Goal: Task Accomplishment & Management: Use online tool/utility

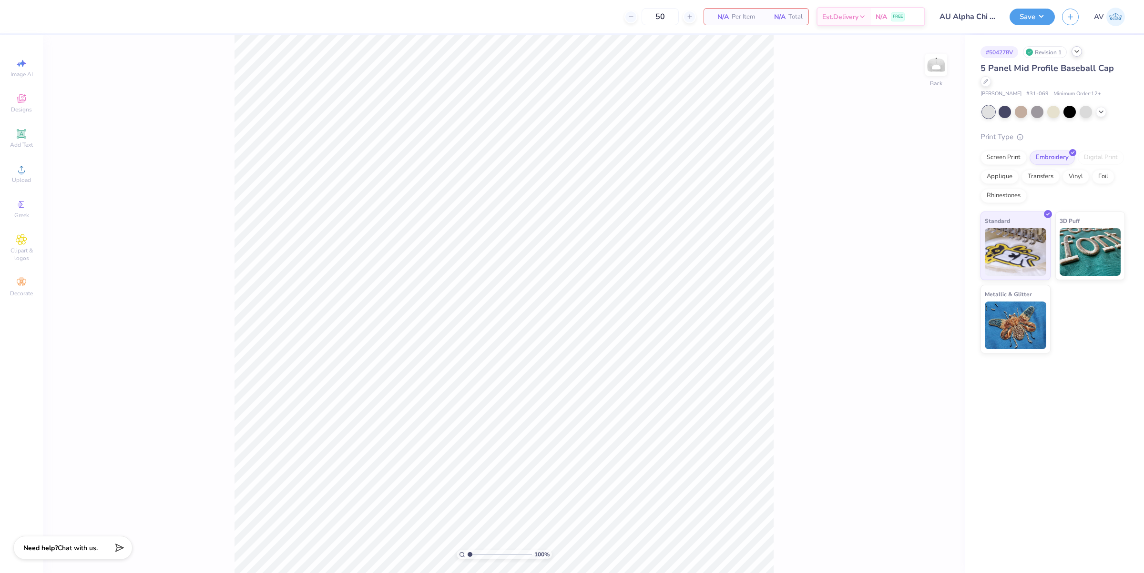
click at [1078, 53] on icon at bounding box center [1077, 52] width 8 height 8
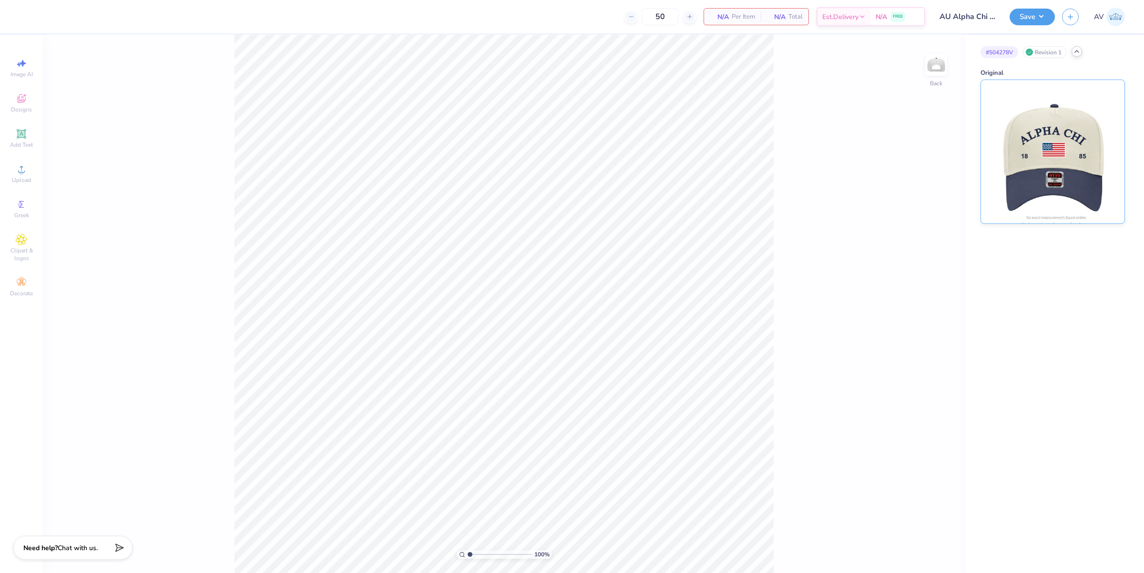
click at [1039, 144] on img at bounding box center [1052, 151] width 118 height 143
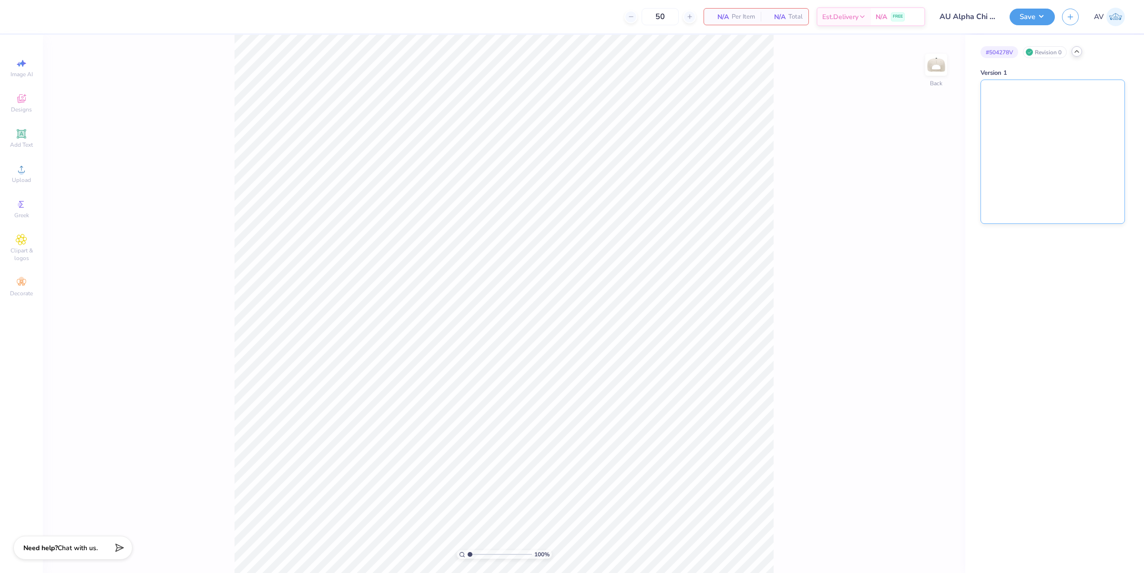
click at [1048, 145] on img at bounding box center [1052, 151] width 143 height 143
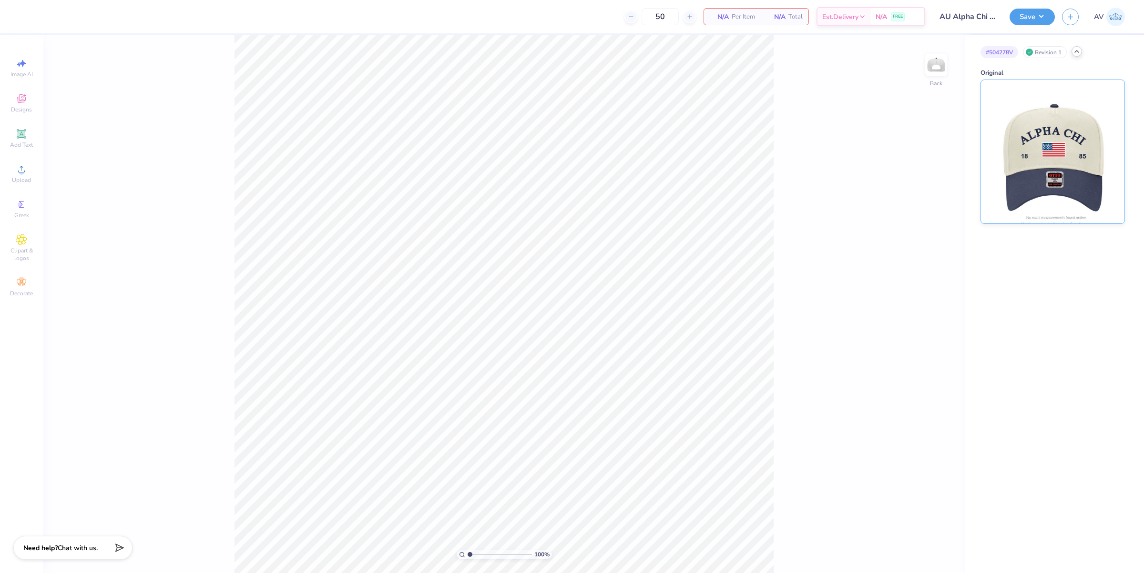
click at [1021, 146] on img at bounding box center [1052, 151] width 118 height 143
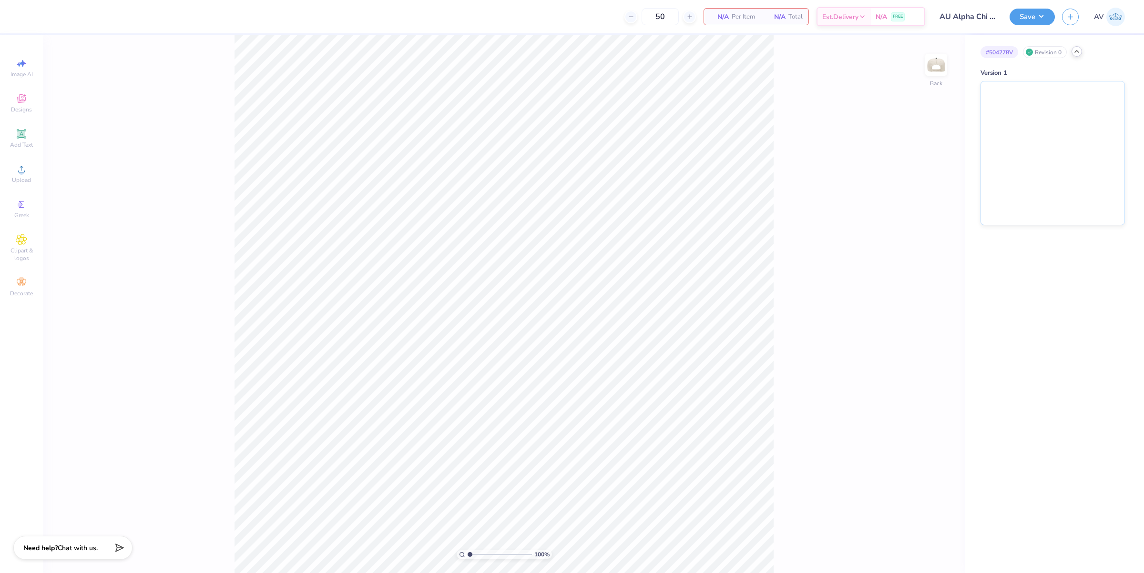
click at [1079, 52] on icon at bounding box center [1077, 52] width 8 height 8
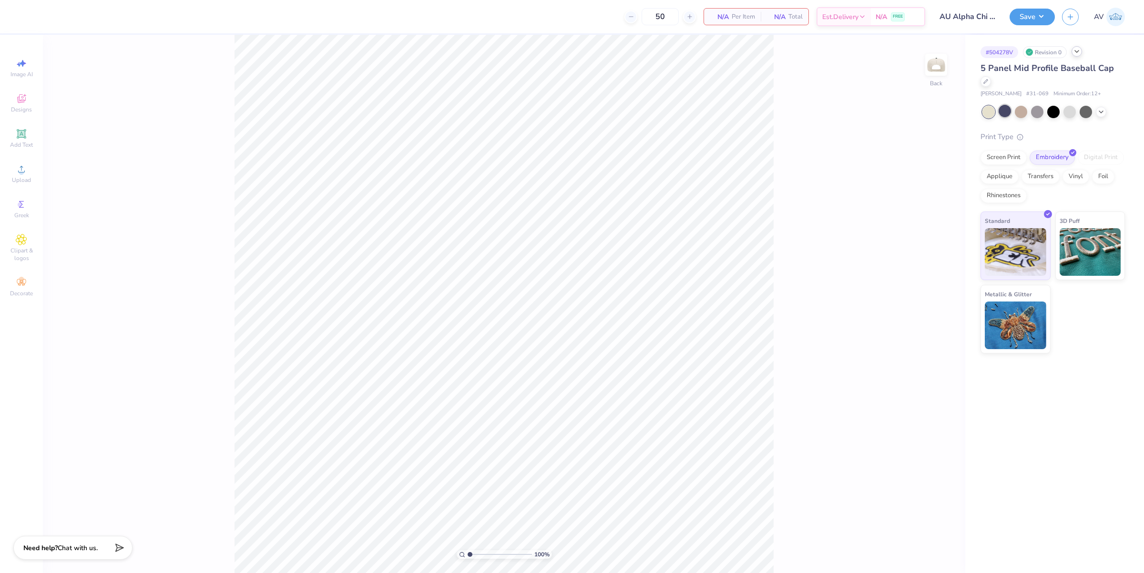
click at [1002, 111] on div at bounding box center [1004, 111] width 12 height 12
click at [1101, 113] on icon at bounding box center [1101, 111] width 8 height 8
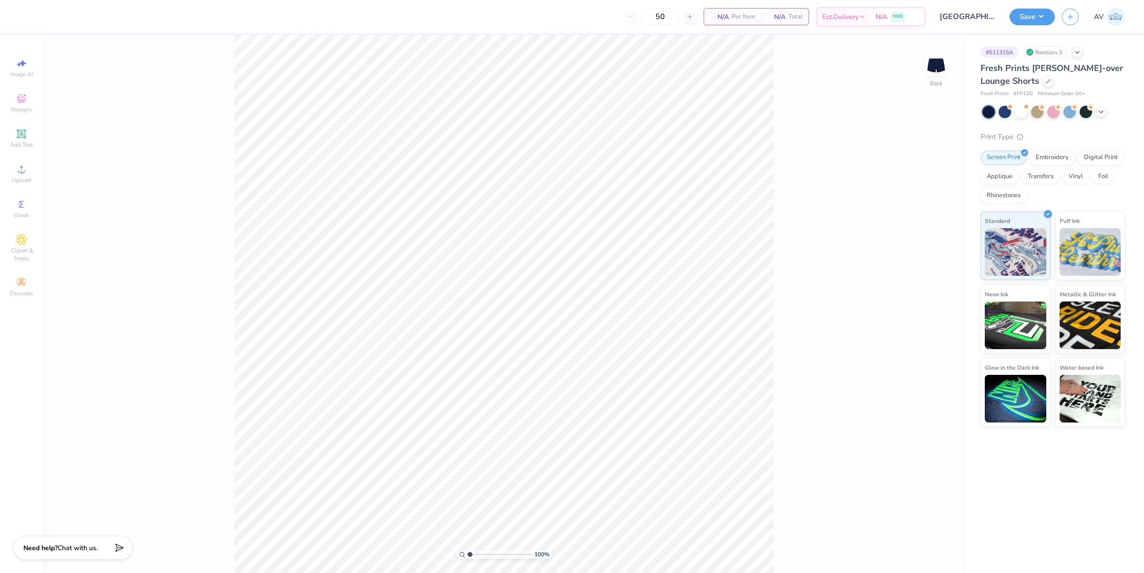
click at [1081, 46] on div "# 511315A Revision 3" at bounding box center [1052, 52] width 144 height 12
click at [1080, 51] on icon at bounding box center [1077, 52] width 8 height 8
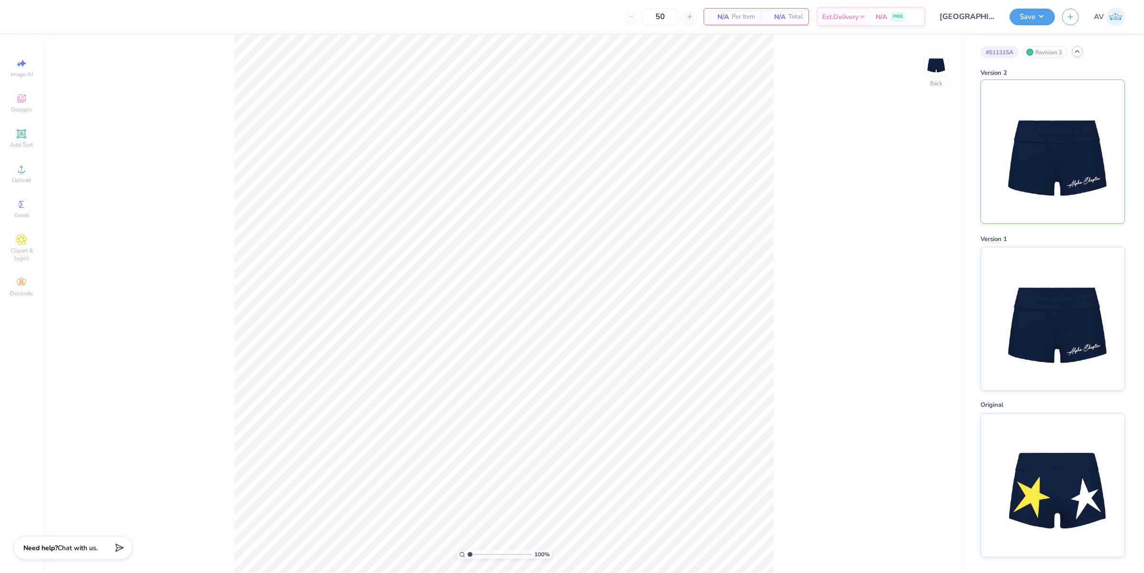
click at [1022, 133] on img at bounding box center [1052, 151] width 118 height 143
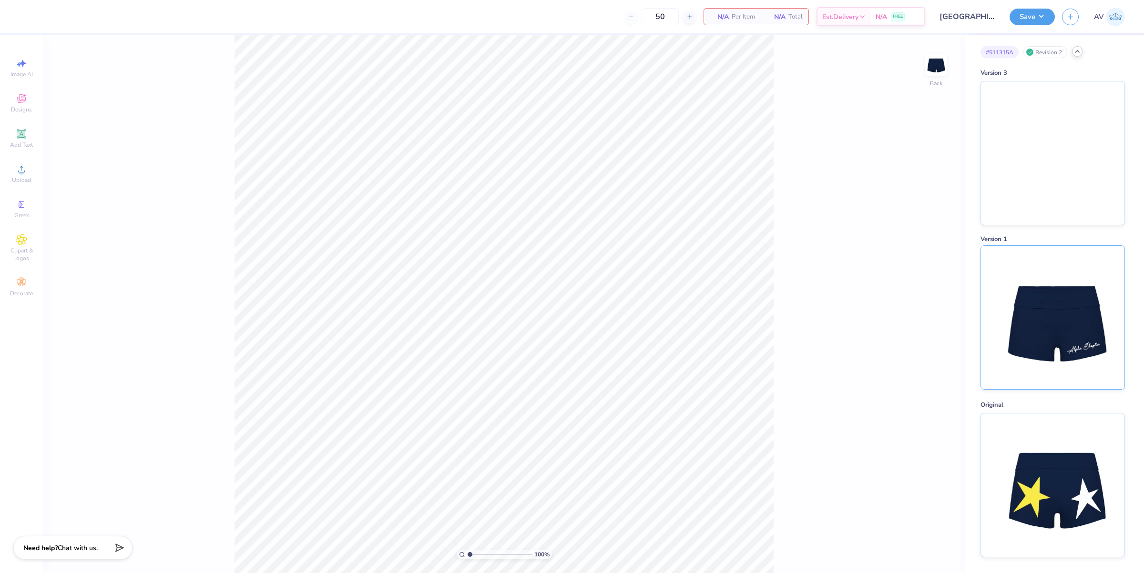
click at [1042, 308] on img at bounding box center [1052, 317] width 118 height 143
click at [937, 63] on img at bounding box center [936, 65] width 38 height 38
click at [938, 62] on img at bounding box center [935, 64] width 19 height 19
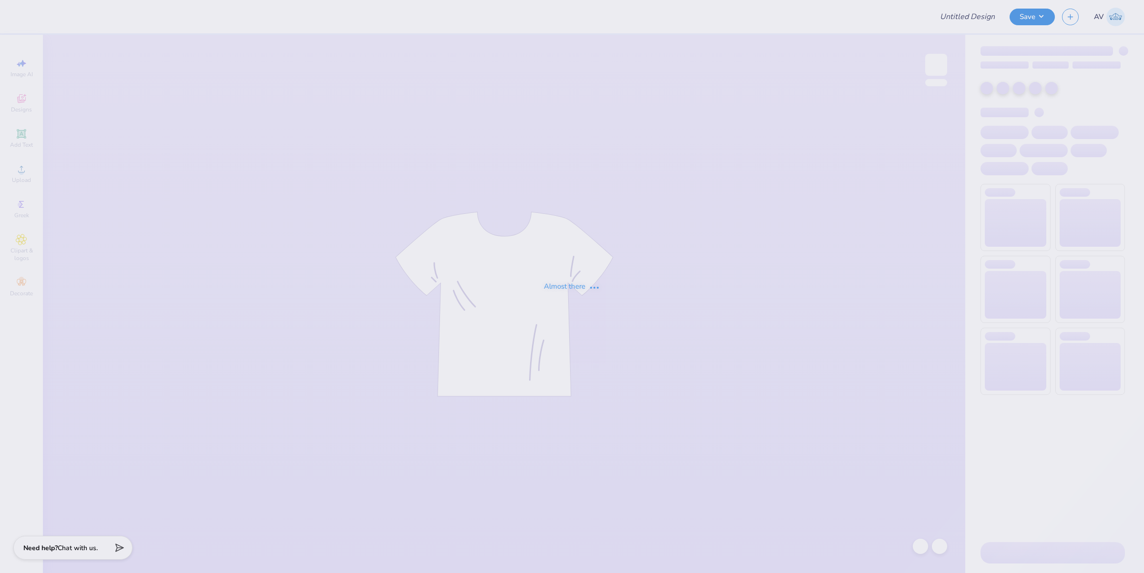
type input "Brooke Bruno : Long Island University"
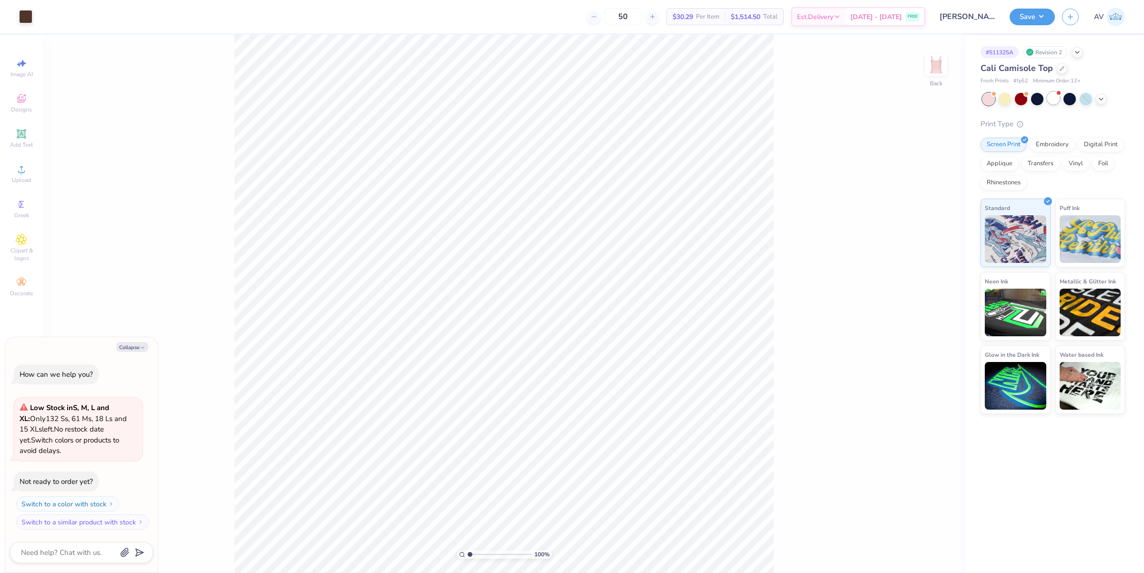
click at [1056, 95] on div at bounding box center [1053, 98] width 12 height 12
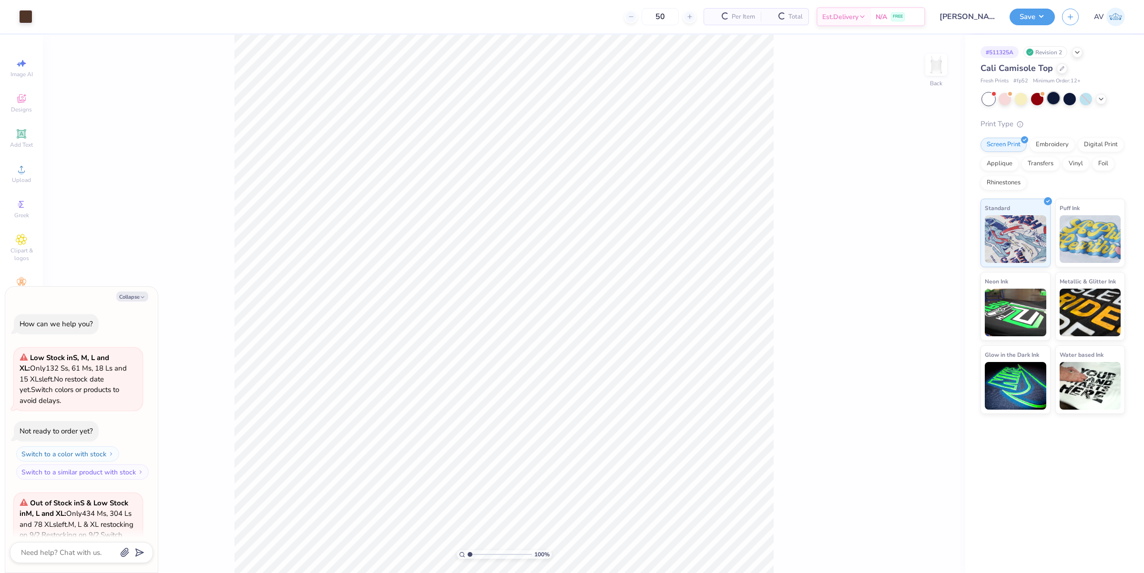
scroll to position [106, 0]
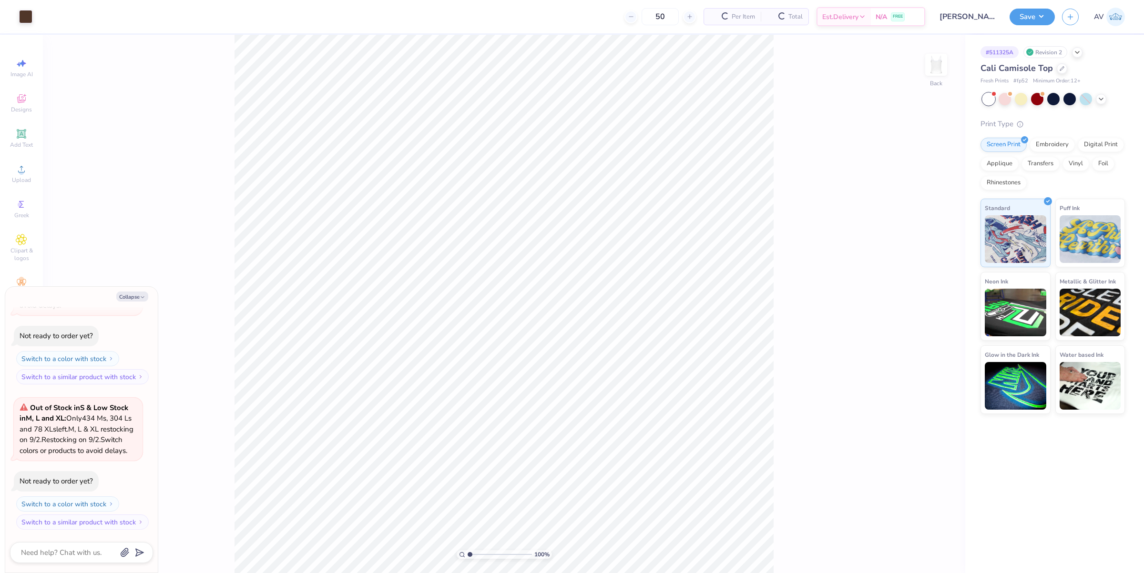
type textarea "x"
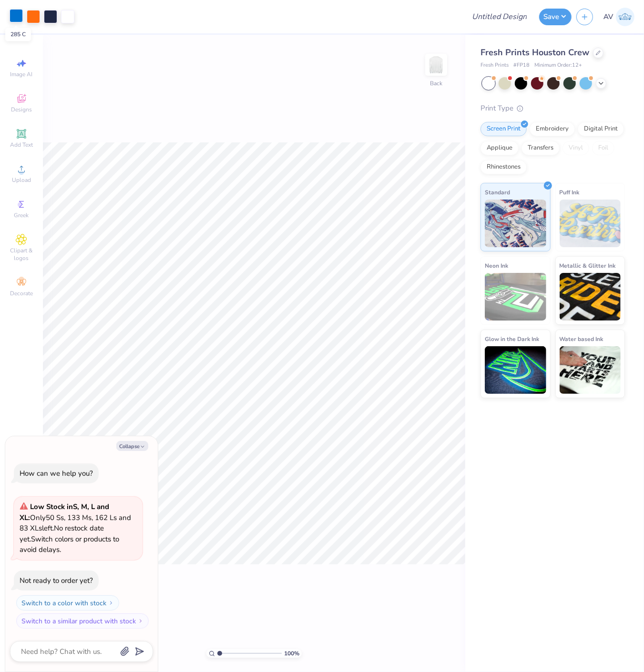
click at [15, 15] on div at bounding box center [16, 15] width 13 height 13
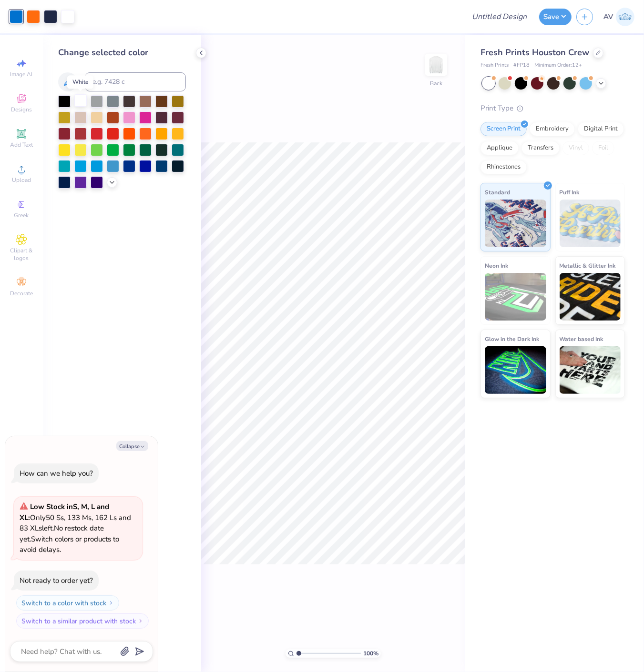
click at [84, 105] on div at bounding box center [80, 100] width 12 height 12
click at [32, 14] on div at bounding box center [33, 15] width 13 height 13
drag, startPoint x: 103, startPoint y: 136, endPoint x: 99, endPoint y: 133, distance: 5.2
click at [102, 136] on div at bounding box center [97, 133] width 12 height 12
click at [99, 133] on div at bounding box center [97, 133] width 12 height 12
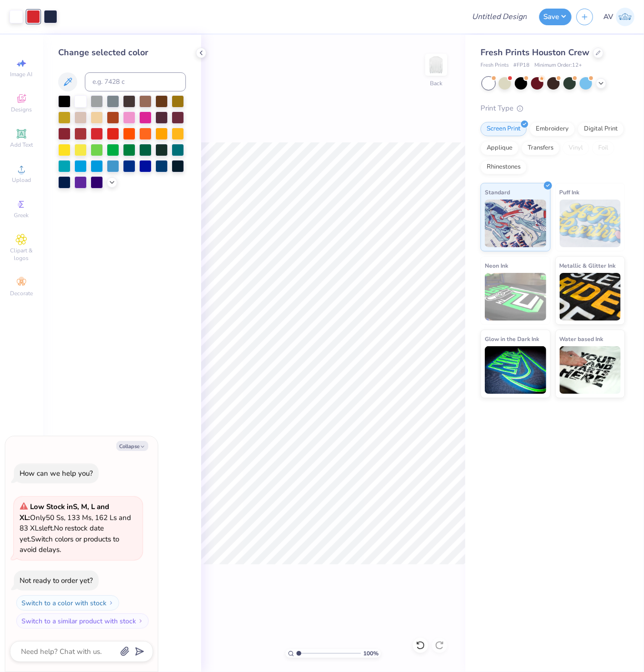
type textarea "x"
type input "2.11779454665502"
type textarea "x"
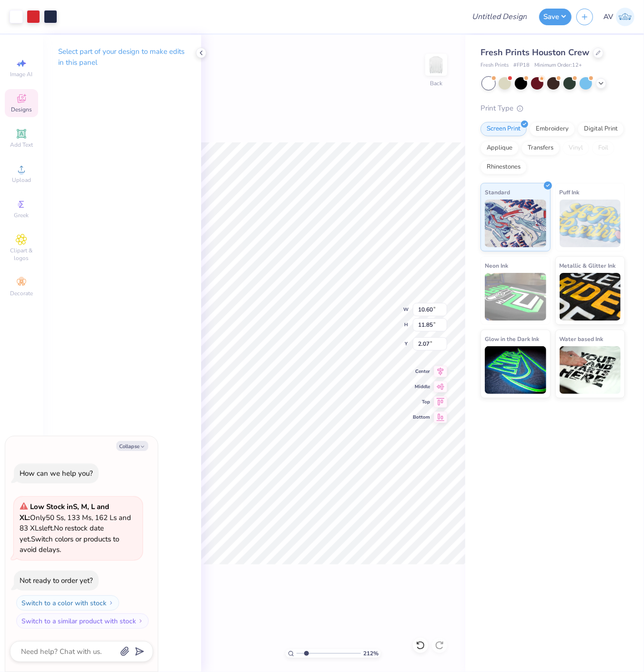
type input "2.11779454665502"
type textarea "x"
type input "2.11779454665502"
type textarea "x"
type input "2.11779454665502"
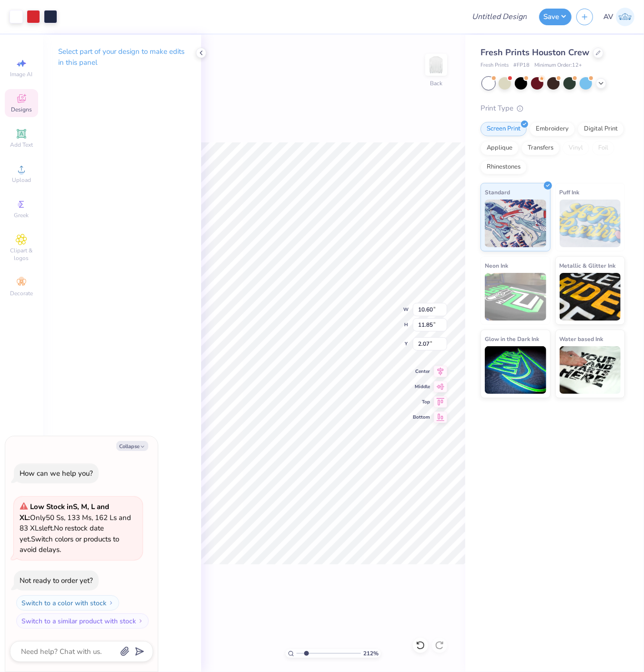
type textarea "x"
click at [365, 448] on li "Ungroup" at bounding box center [374, 441] width 75 height 19
type input "2.11779454665502"
type textarea "x"
type input "2.11779454665502"
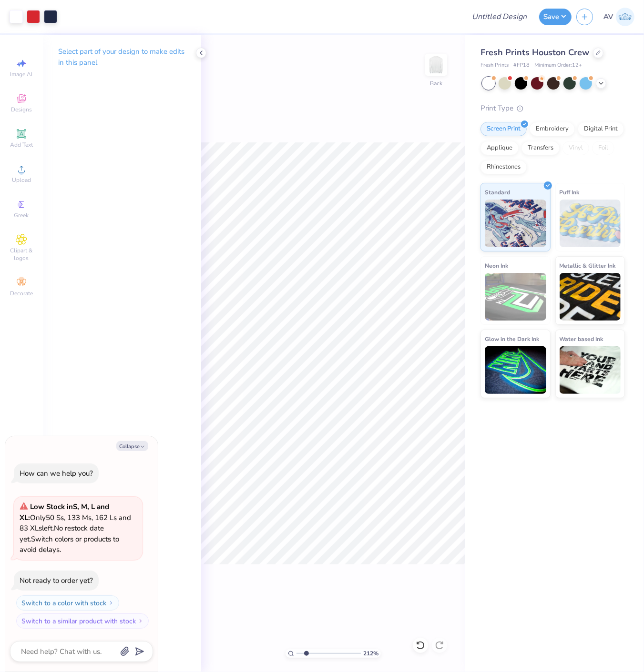
type textarea "x"
type input "2.11779454665502"
type textarea "x"
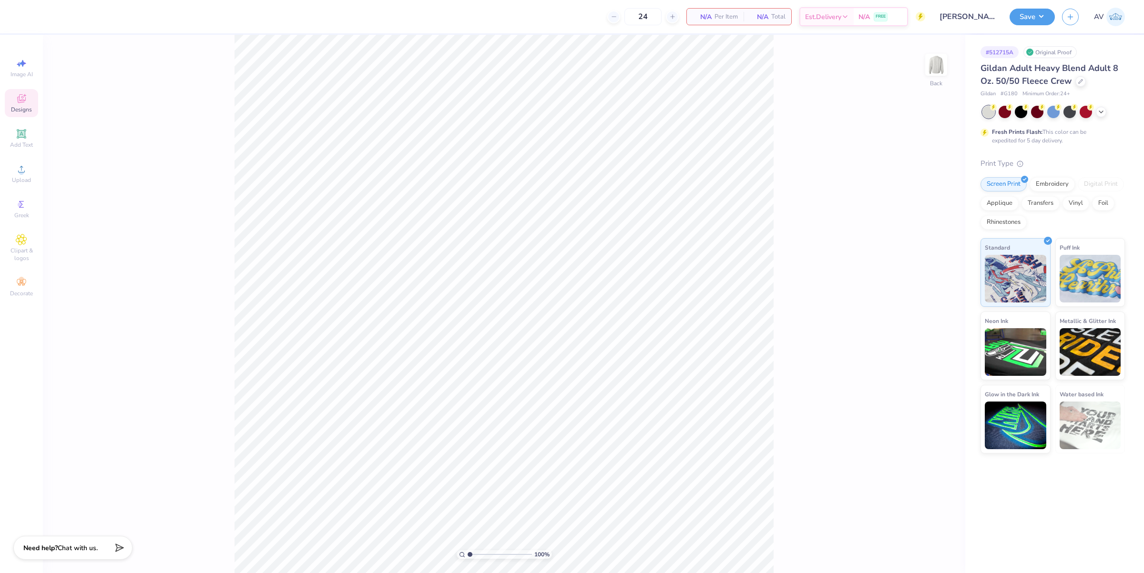
click at [22, 102] on icon at bounding box center [22, 100] width 8 height 6
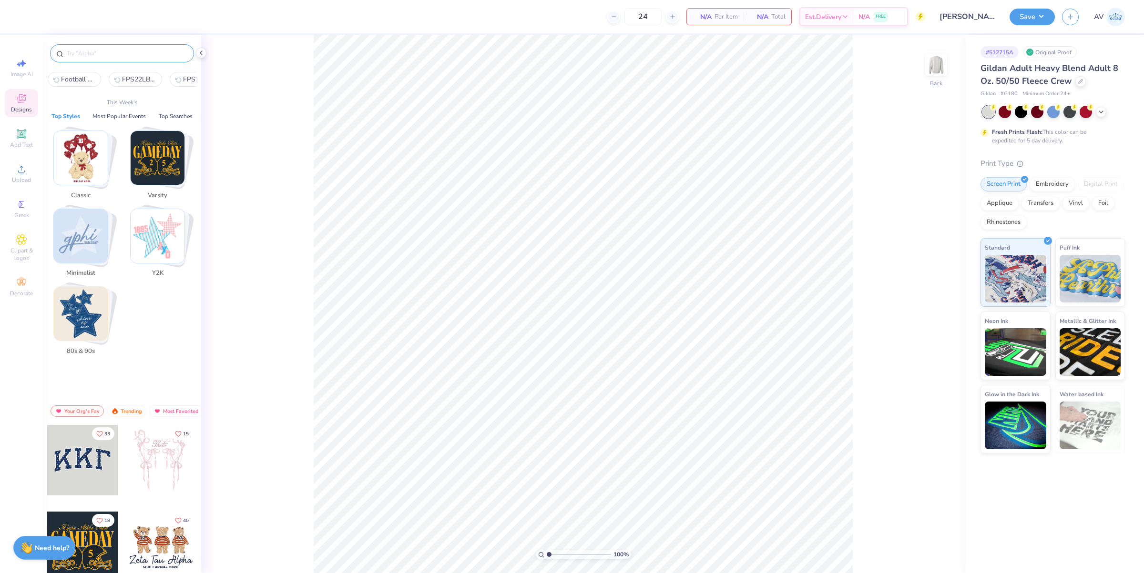
click at [122, 55] on input "text" at bounding box center [127, 54] width 122 height 10
paste input "Game Day Sweater"
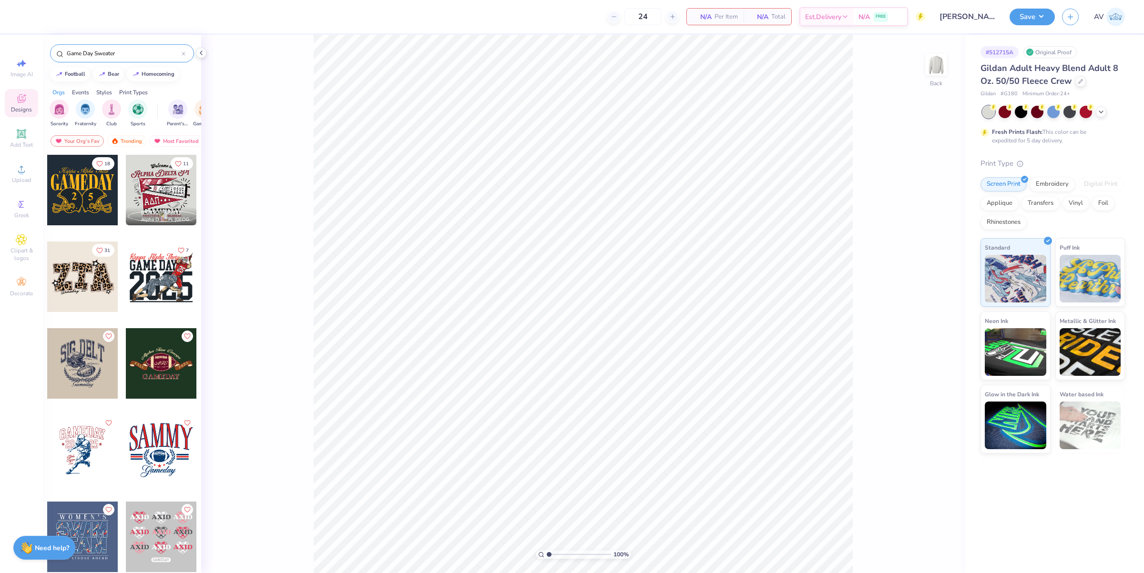
click at [112, 51] on input "Game Day Sweater" at bounding box center [124, 54] width 116 height 10
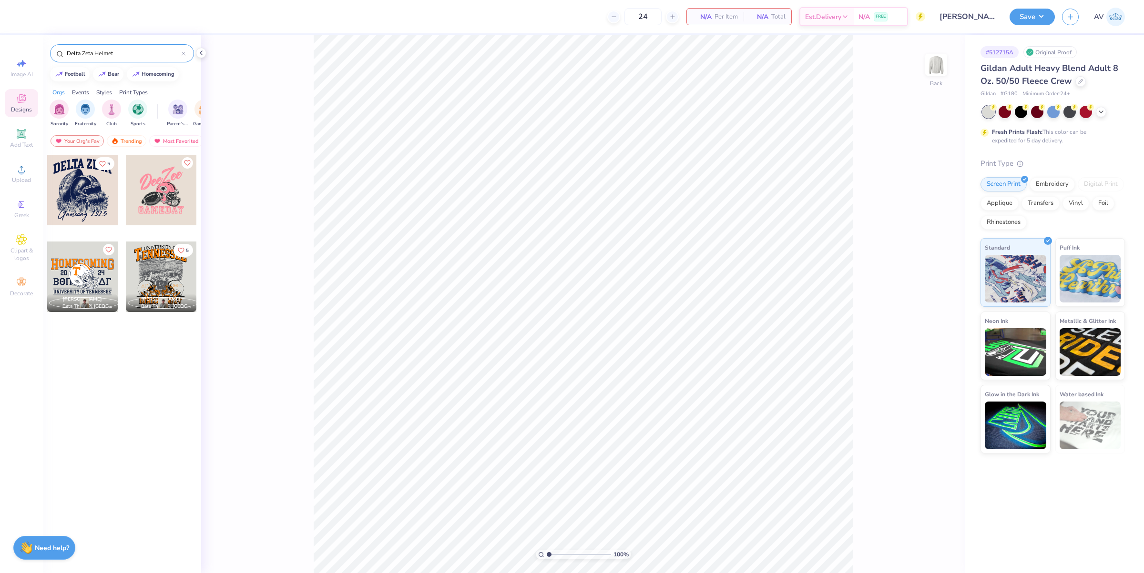
click at [108, 56] on input "Delta Zeta Helmet" at bounding box center [124, 54] width 116 height 10
paste input "Blue and Orange Athletic"
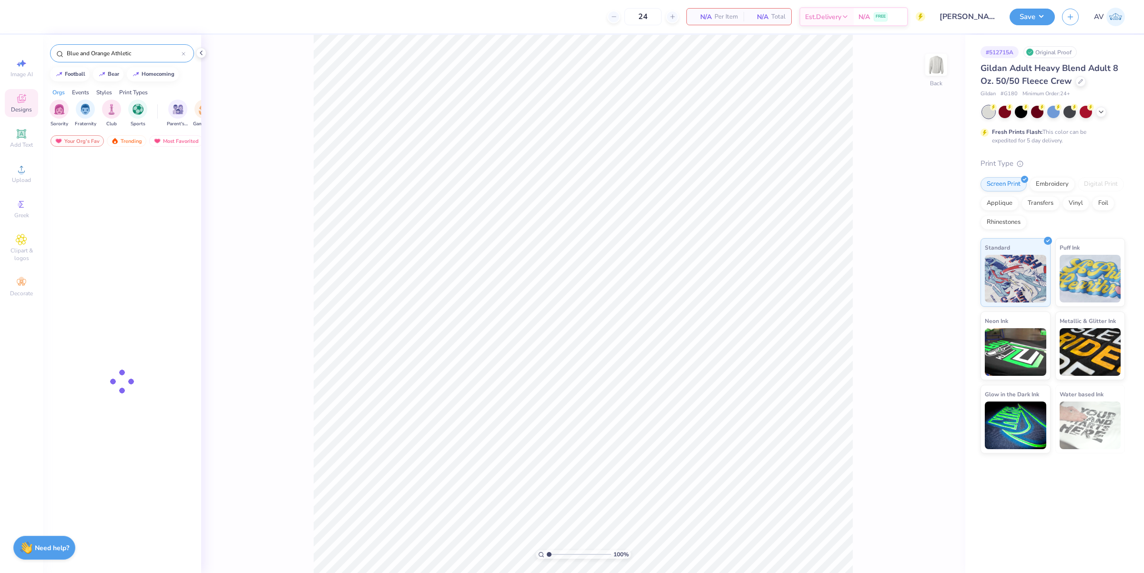
type input "Blue and Orange Athletic"
click at [128, 55] on input "Blue and Orange Athletic" at bounding box center [124, 54] width 116 height 10
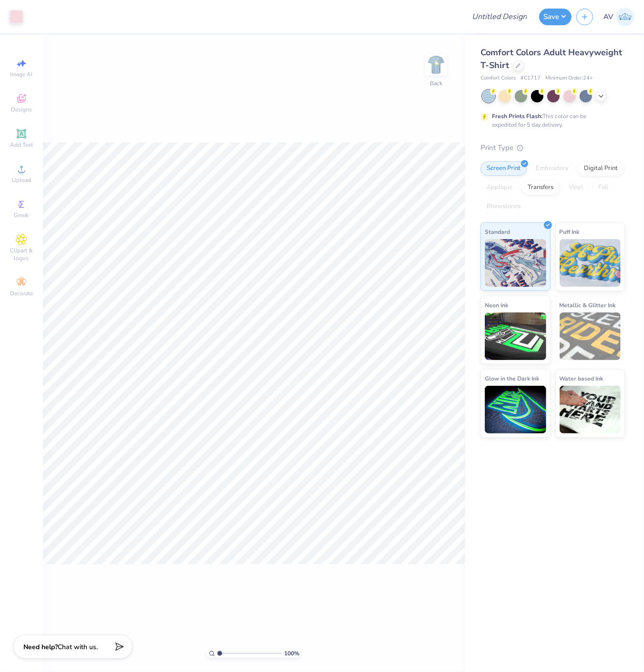
click at [433, 67] on img at bounding box center [436, 64] width 19 height 19
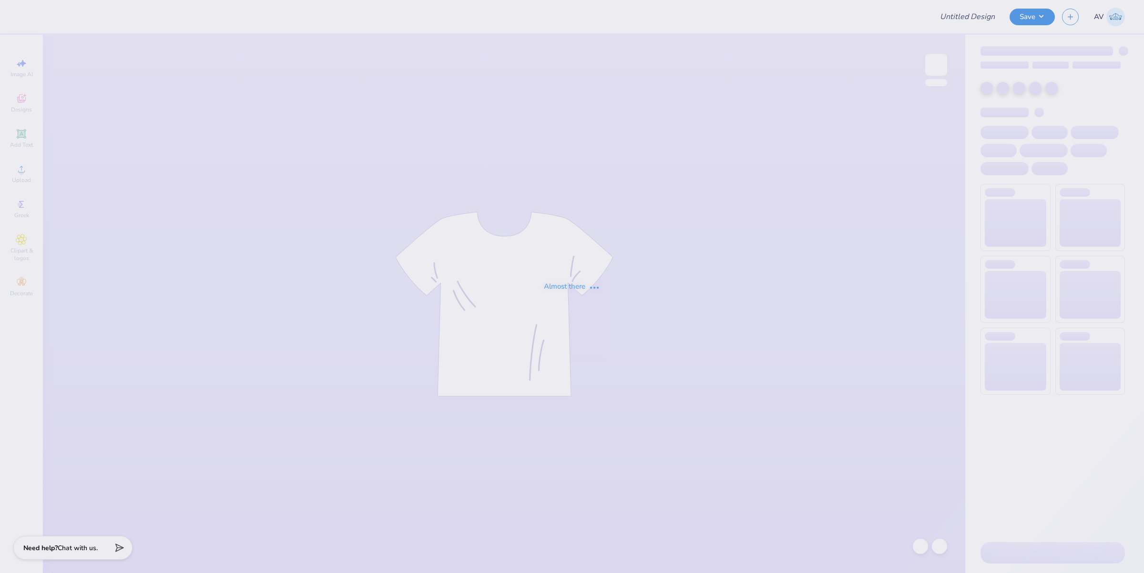
type input "Connor Haskins : University of Delaware"
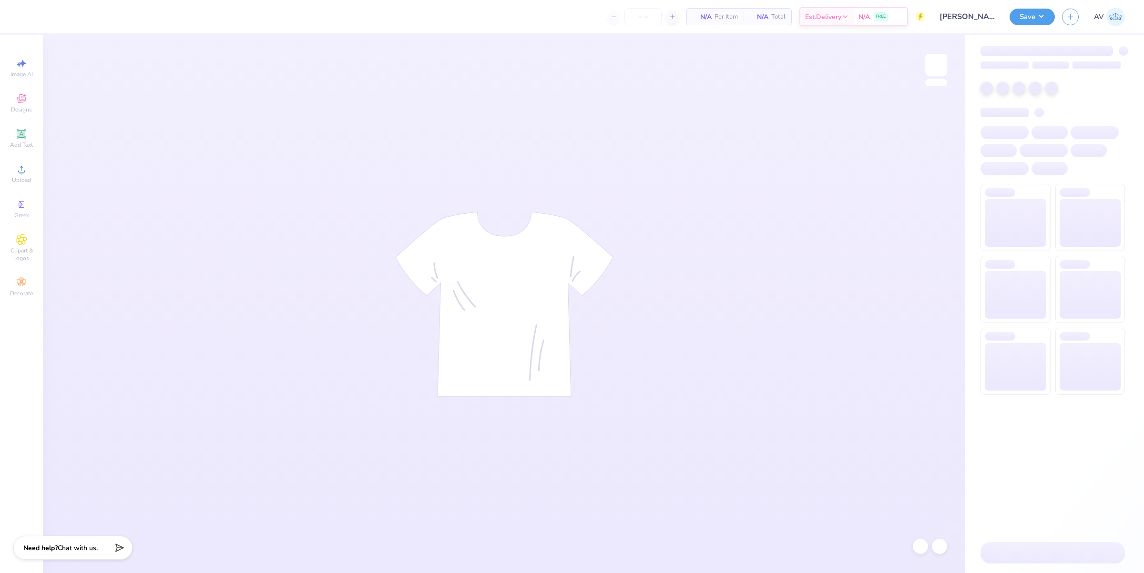
type input "24"
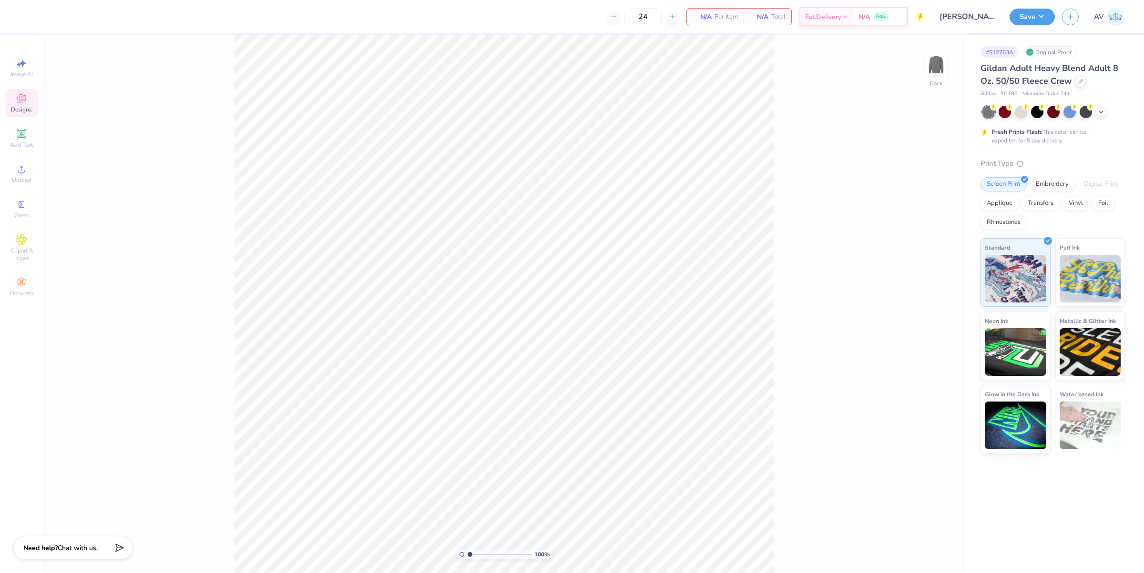
click at [20, 103] on icon at bounding box center [21, 98] width 11 height 11
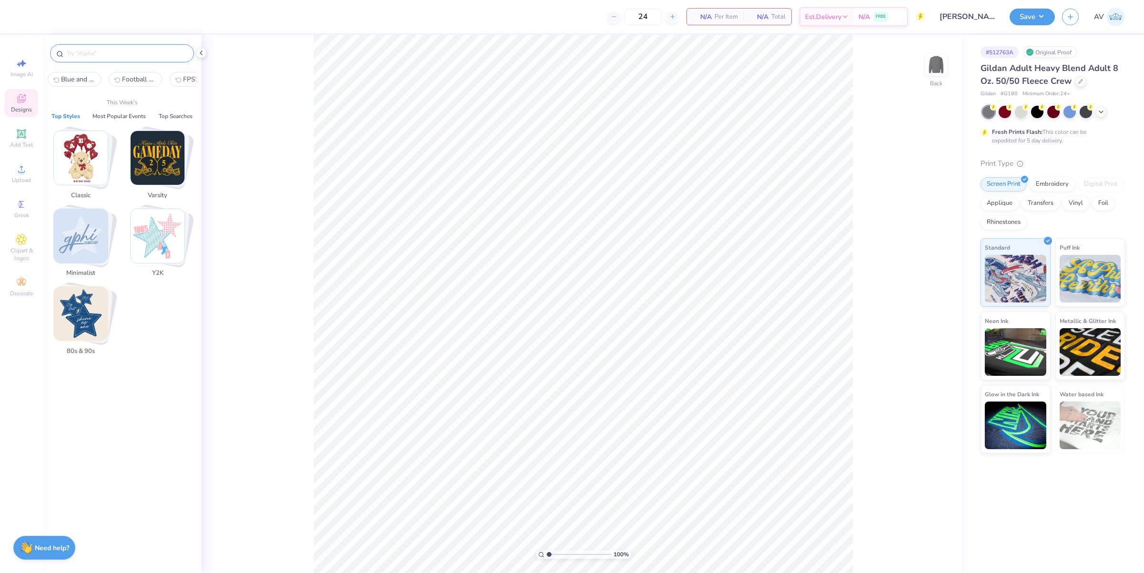
click at [91, 53] on input "text" at bounding box center [127, 54] width 122 height 10
paste input "Cartoon Hotdog"
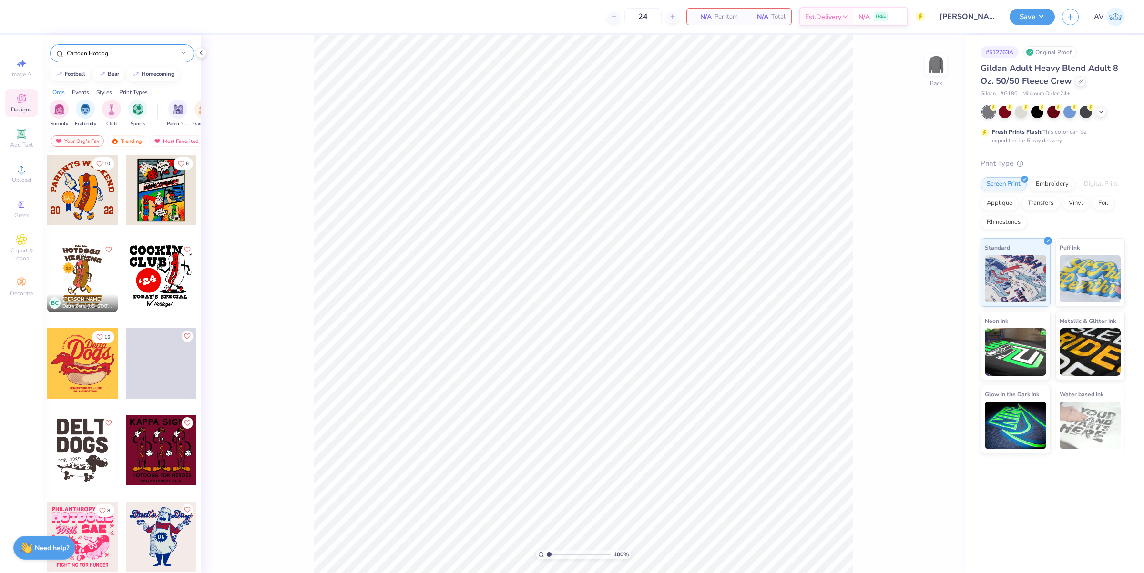
type input "Cartoon Hotdog"
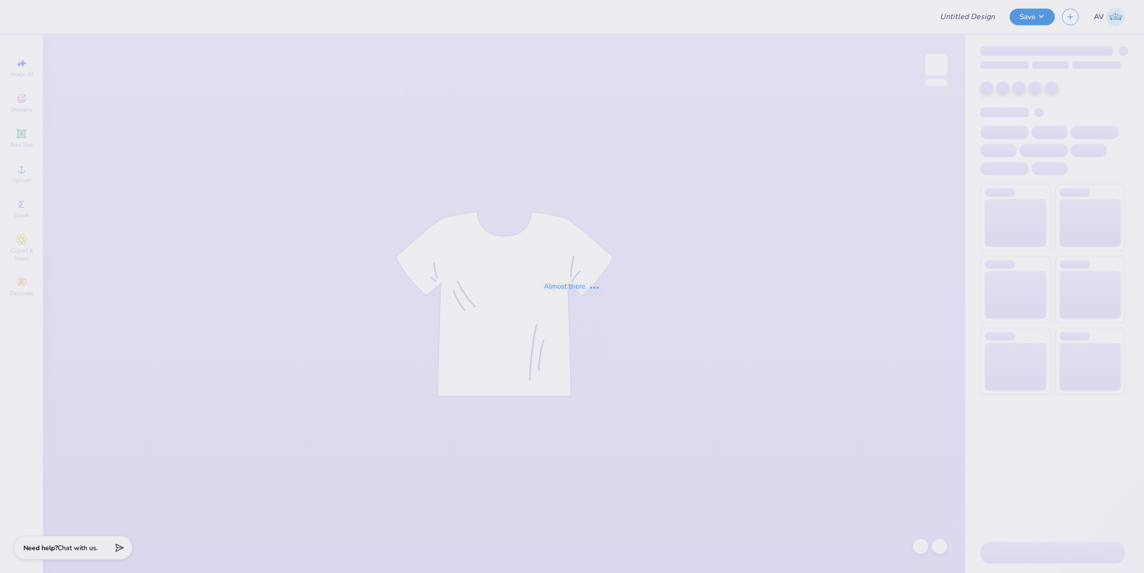
type input "cr"
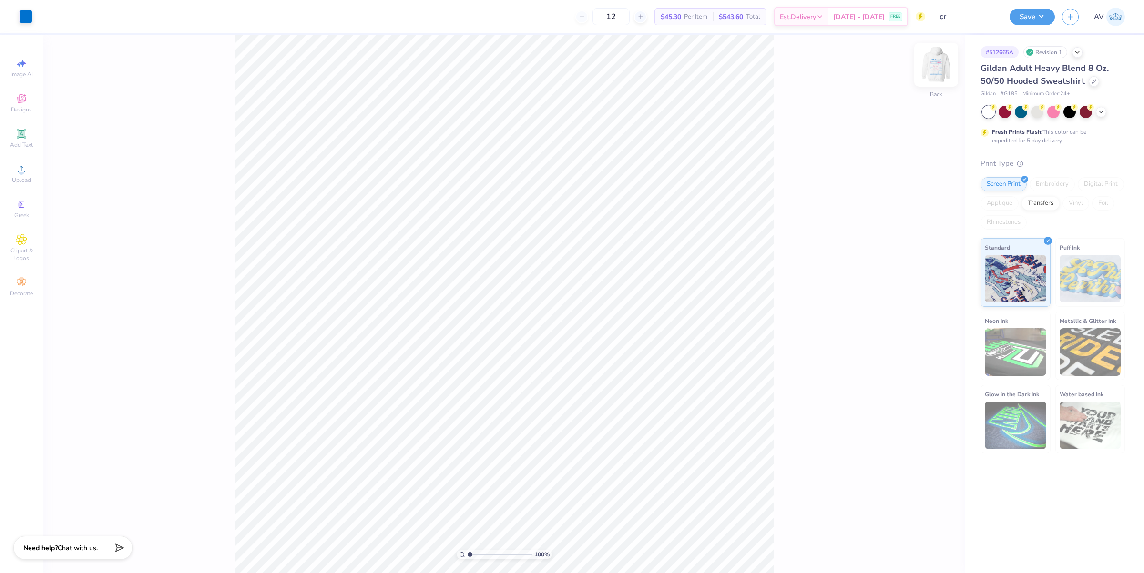
click at [938, 63] on img at bounding box center [936, 65] width 38 height 38
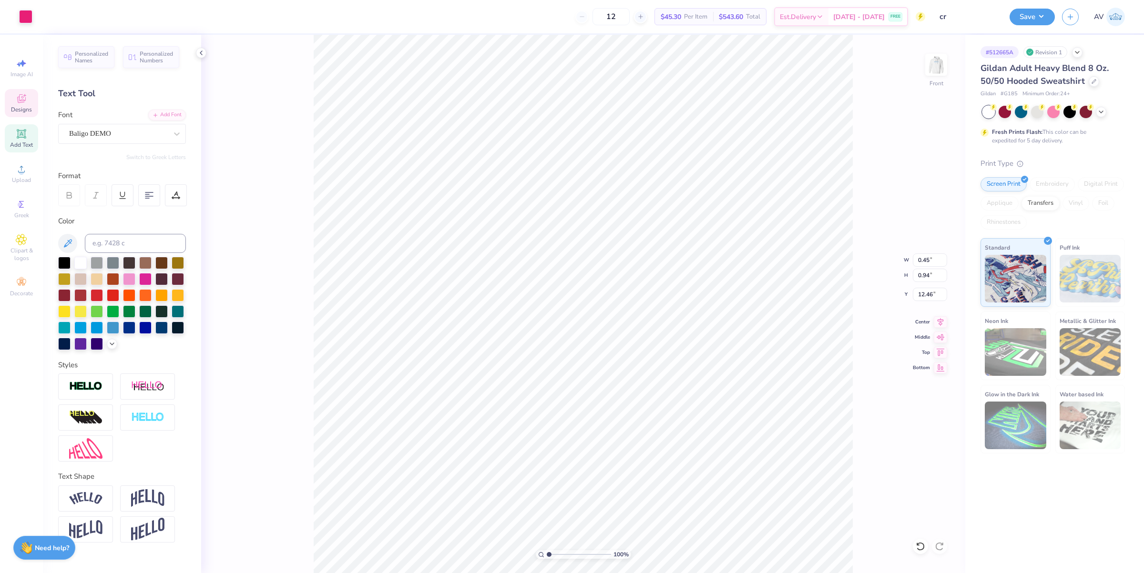
scroll to position [10, 1]
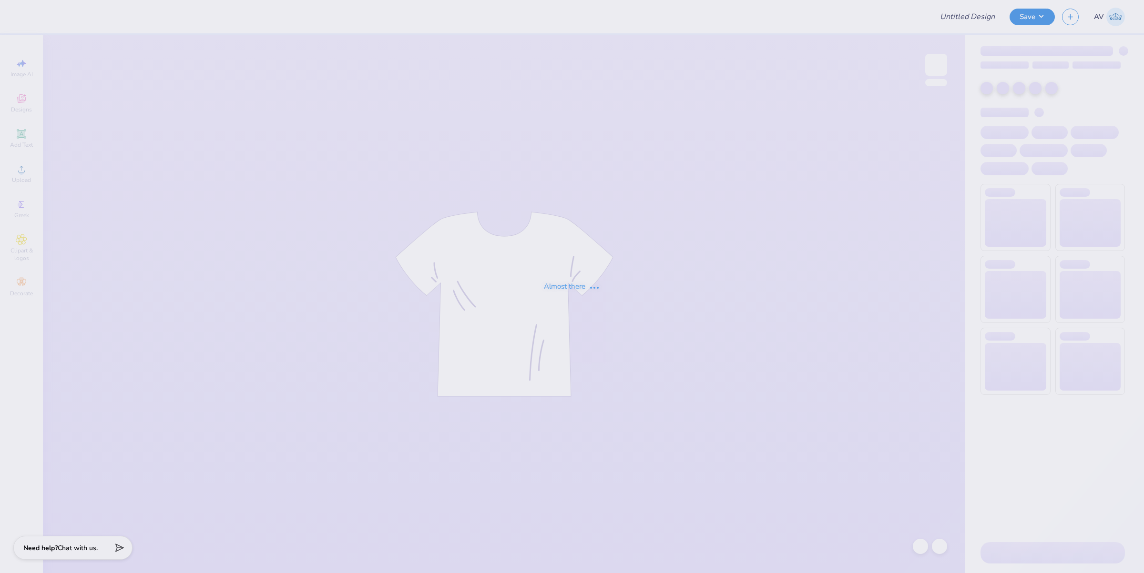
type input "Sisterhood Retreat"
type input "Chi O Parents Merch"
